Goal: Navigation & Orientation: Find specific page/section

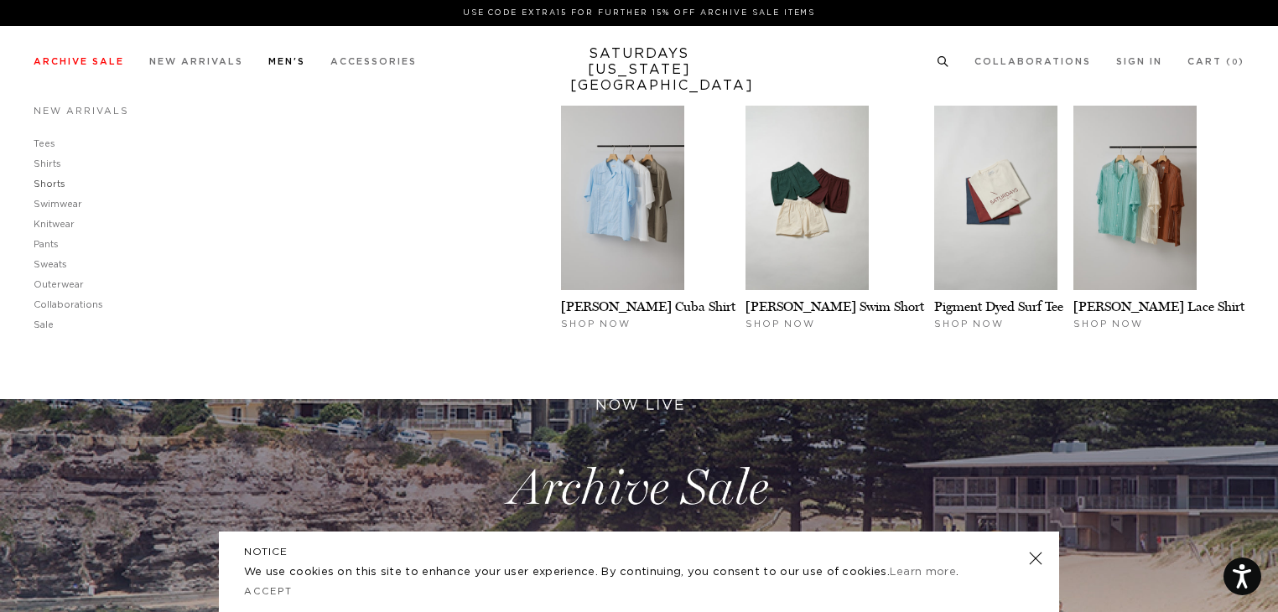
click at [56, 187] on link "Shorts" at bounding box center [50, 183] width 32 height 9
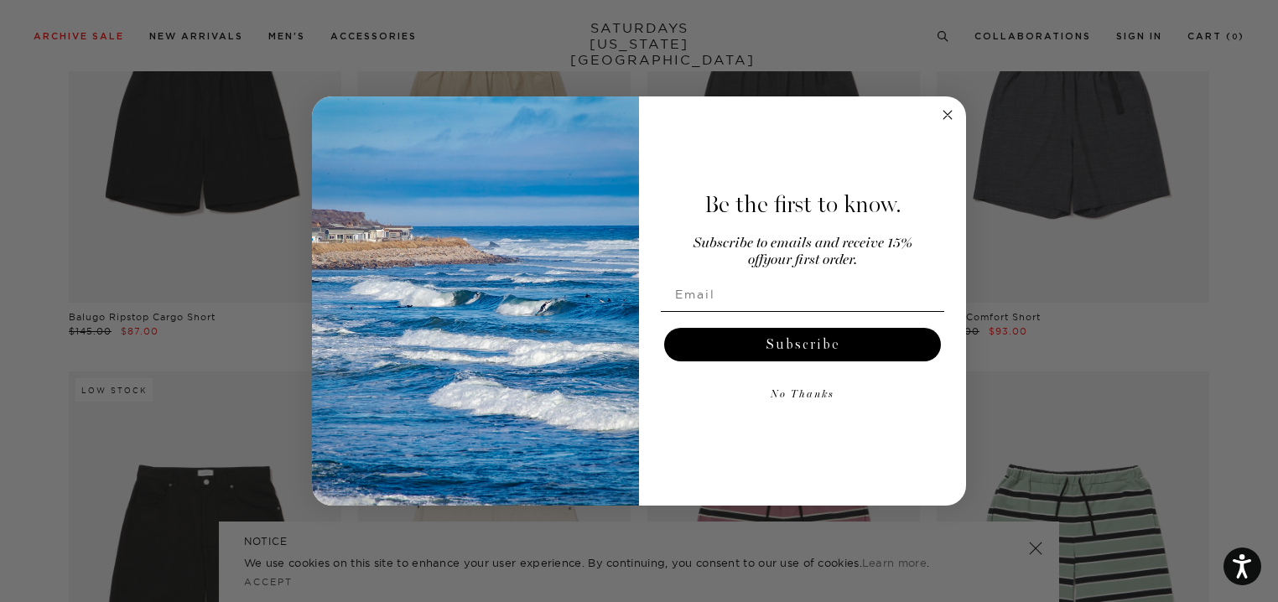
scroll to position [203, 0]
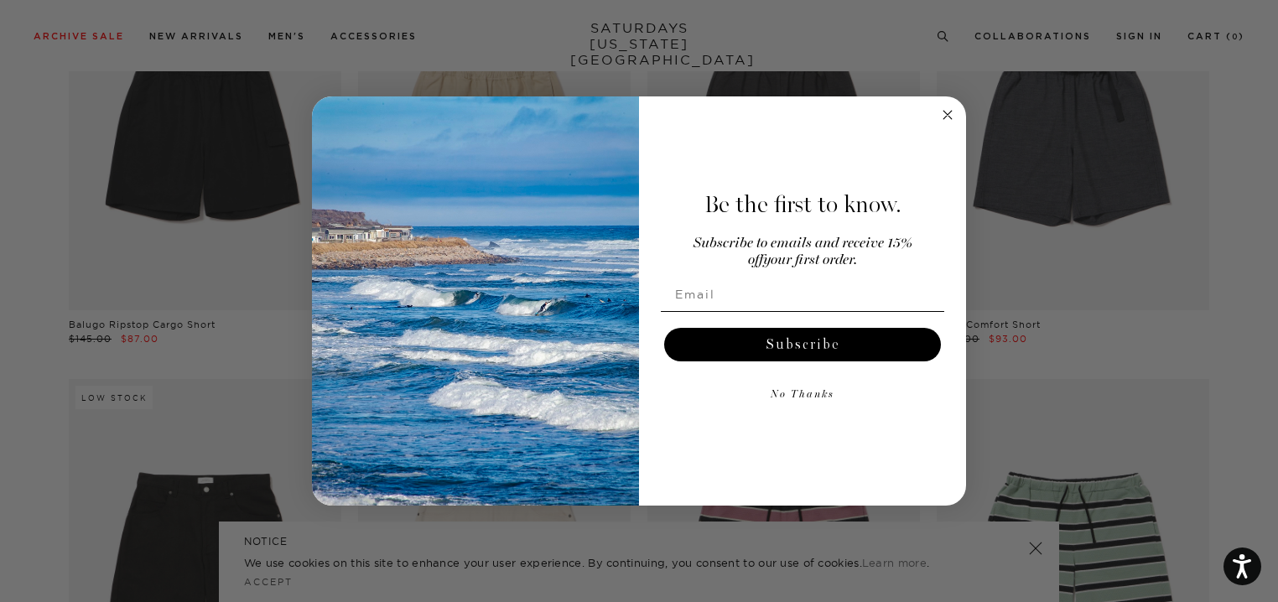
click at [952, 115] on circle "Close dialog" at bounding box center [947, 115] width 19 height 19
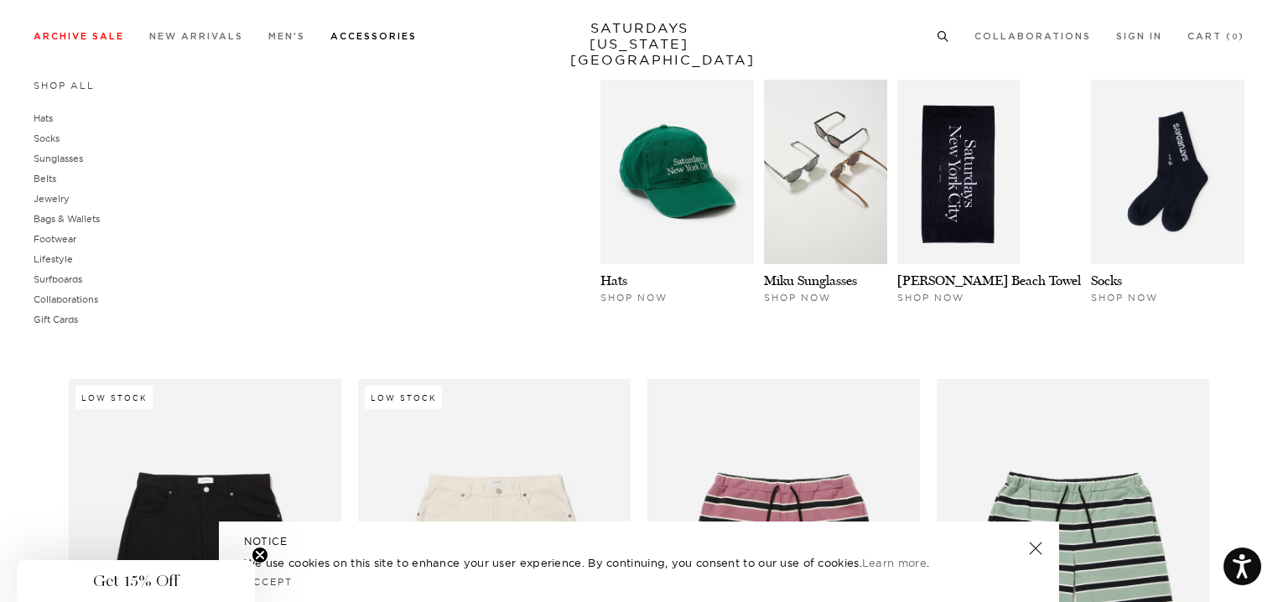
click at [337, 41] on link "Accessories" at bounding box center [373, 36] width 86 height 9
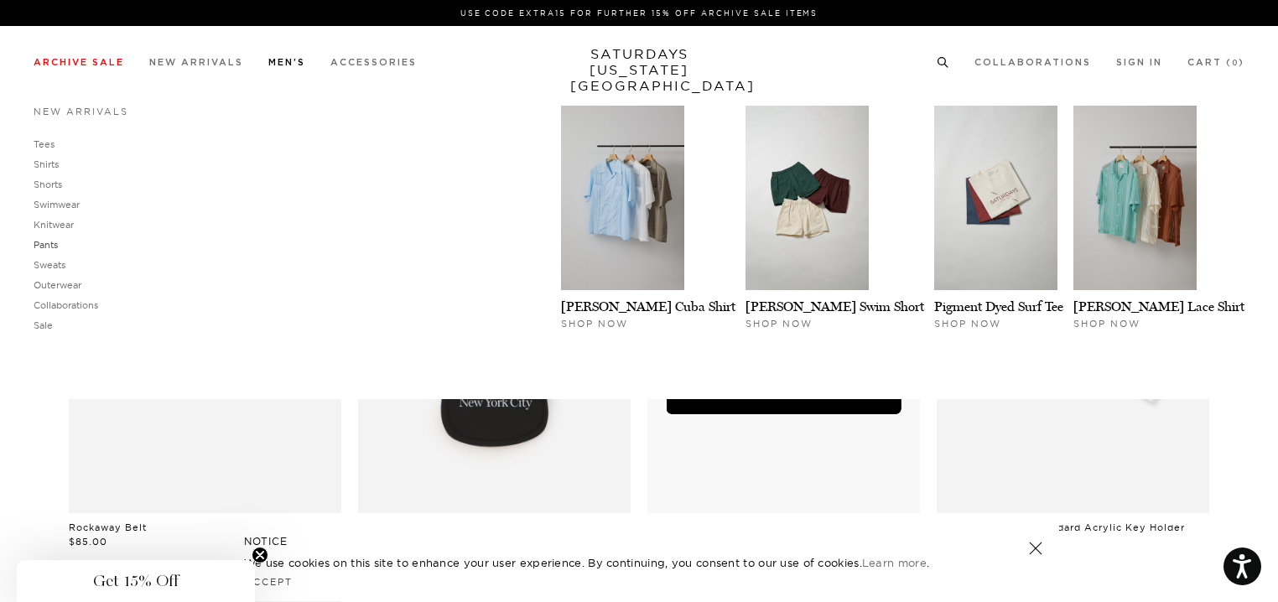
click at [49, 244] on link "Pants" at bounding box center [46, 245] width 24 height 12
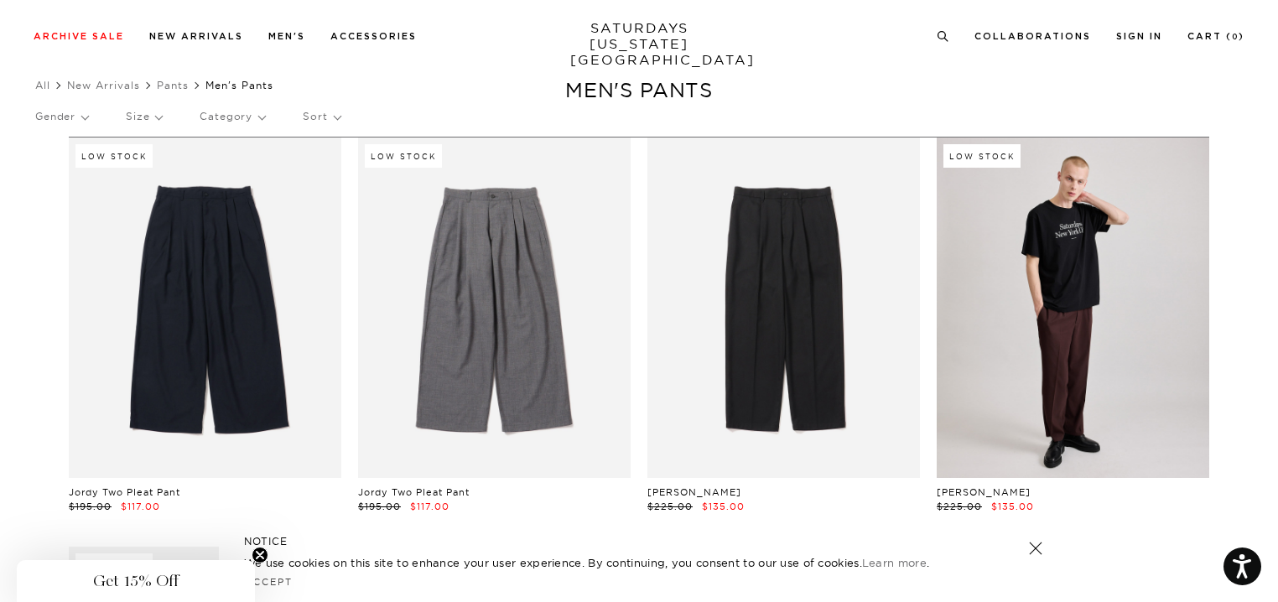
scroll to position [0, 10]
